Goal: Go to known website: Go to known website

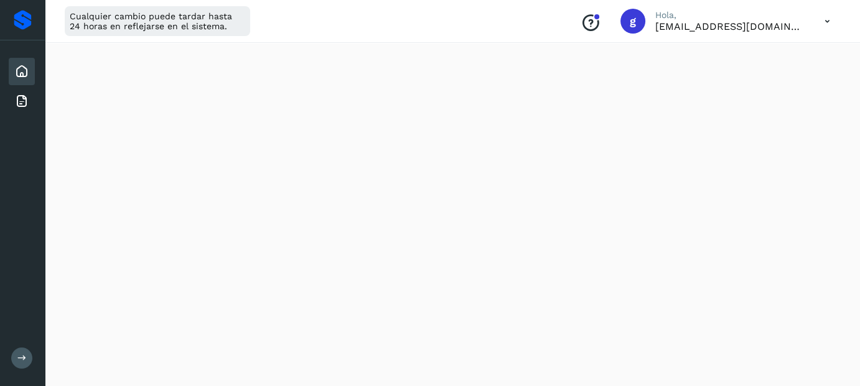
scroll to position [755, 0]
